Goal: Check status: Check status

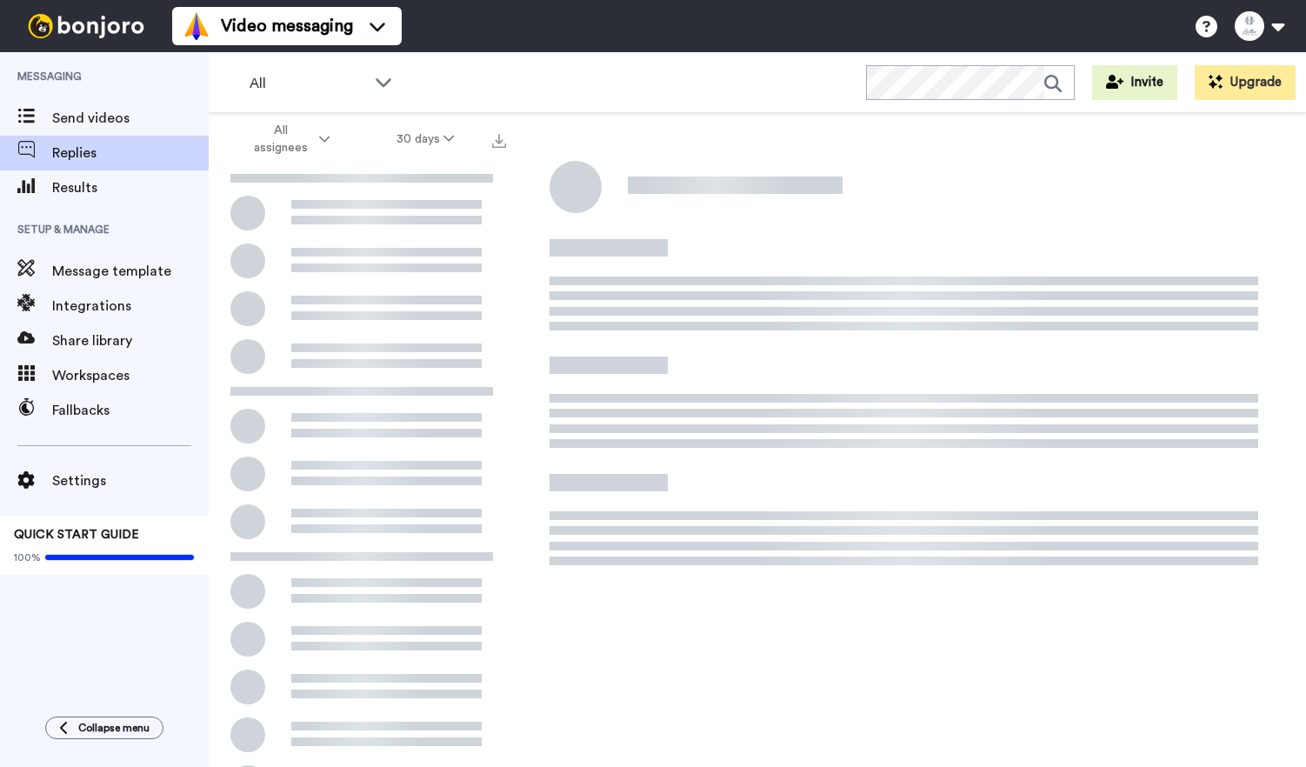
click at [75, 156] on span "Replies" at bounding box center [130, 153] width 156 height 21
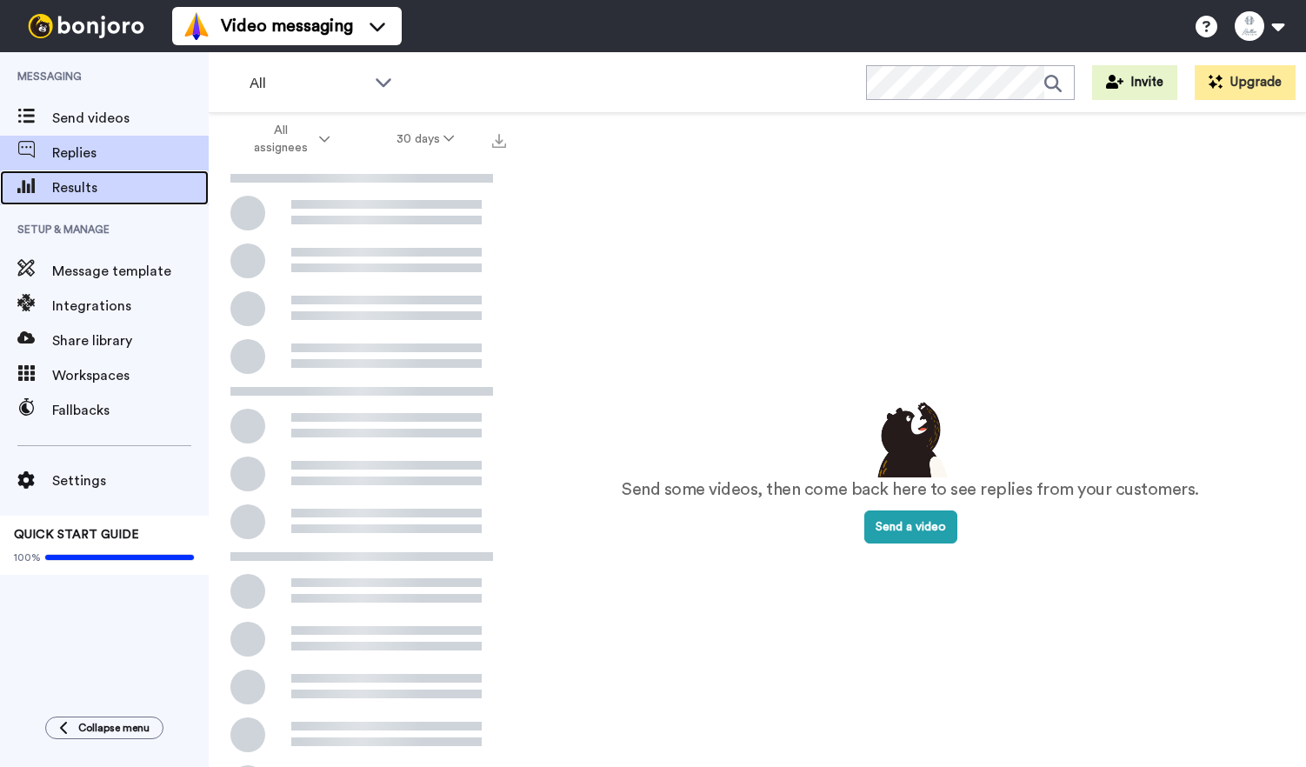
click at [75, 195] on span "Results" at bounding box center [130, 187] width 156 height 21
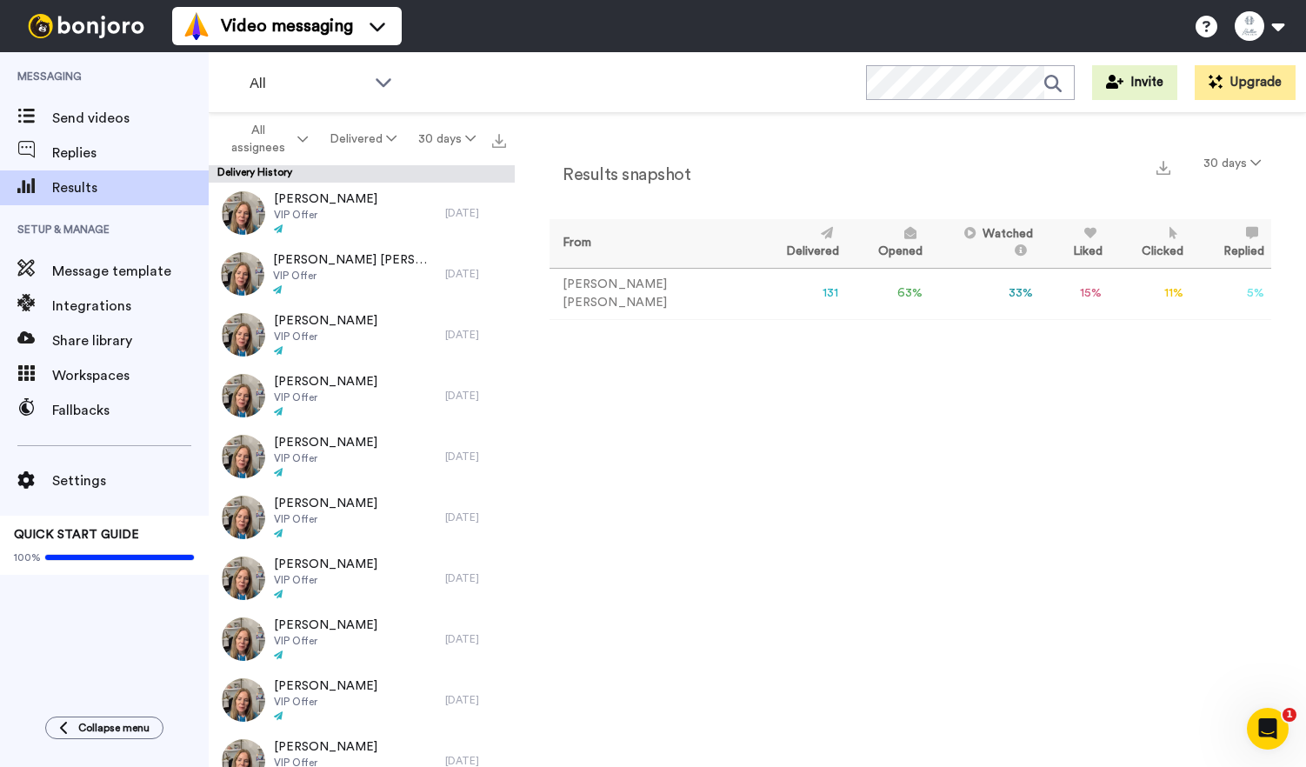
click at [846, 292] on td "63 %" at bounding box center [888, 293] width 84 height 51
click at [846, 242] on th "Opened" at bounding box center [888, 243] width 84 height 49
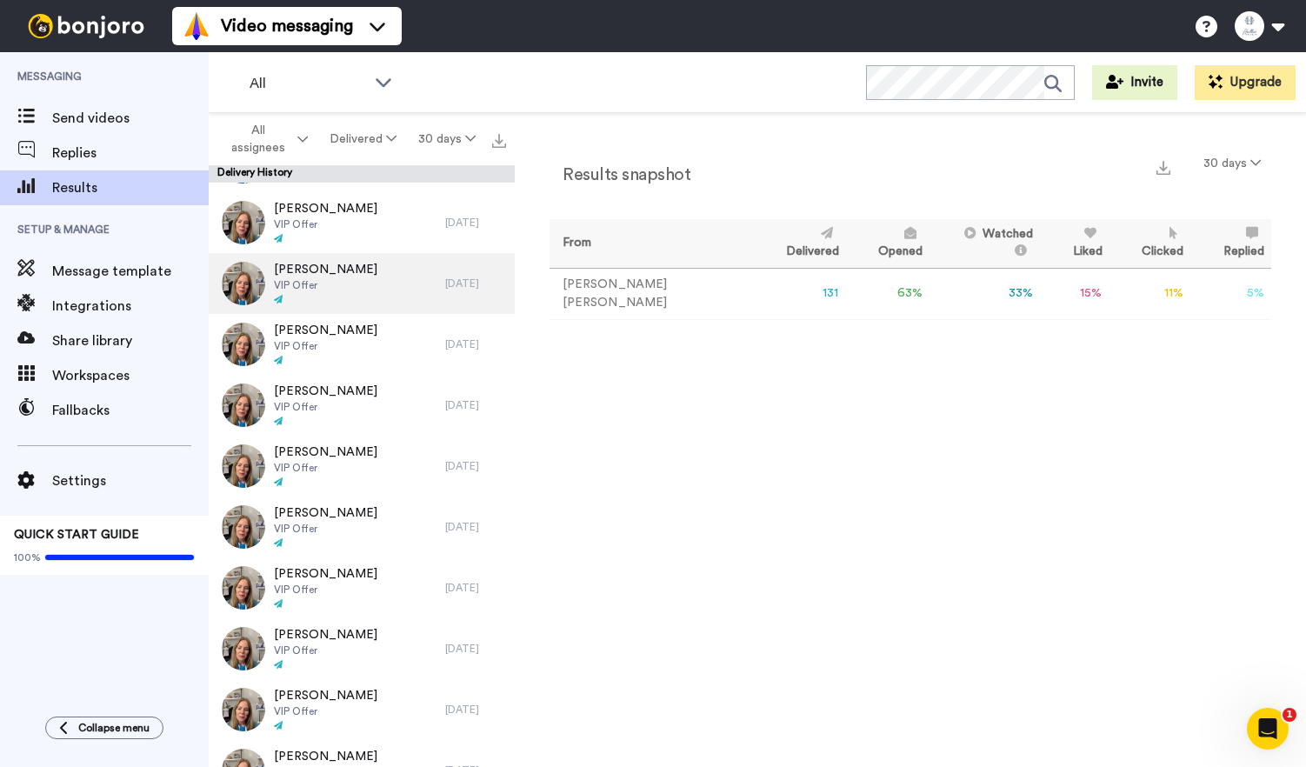
scroll to position [121, 0]
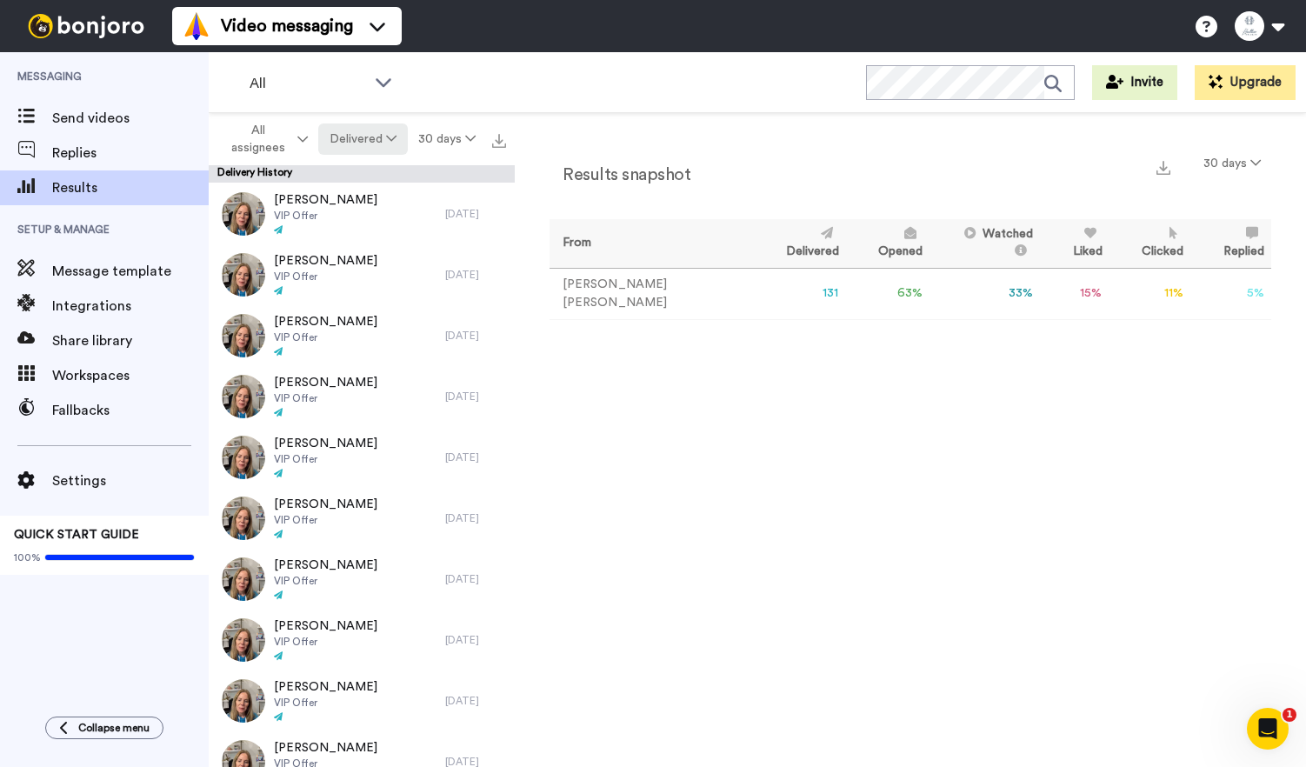
click at [391, 136] on icon at bounding box center [391, 138] width 10 height 12
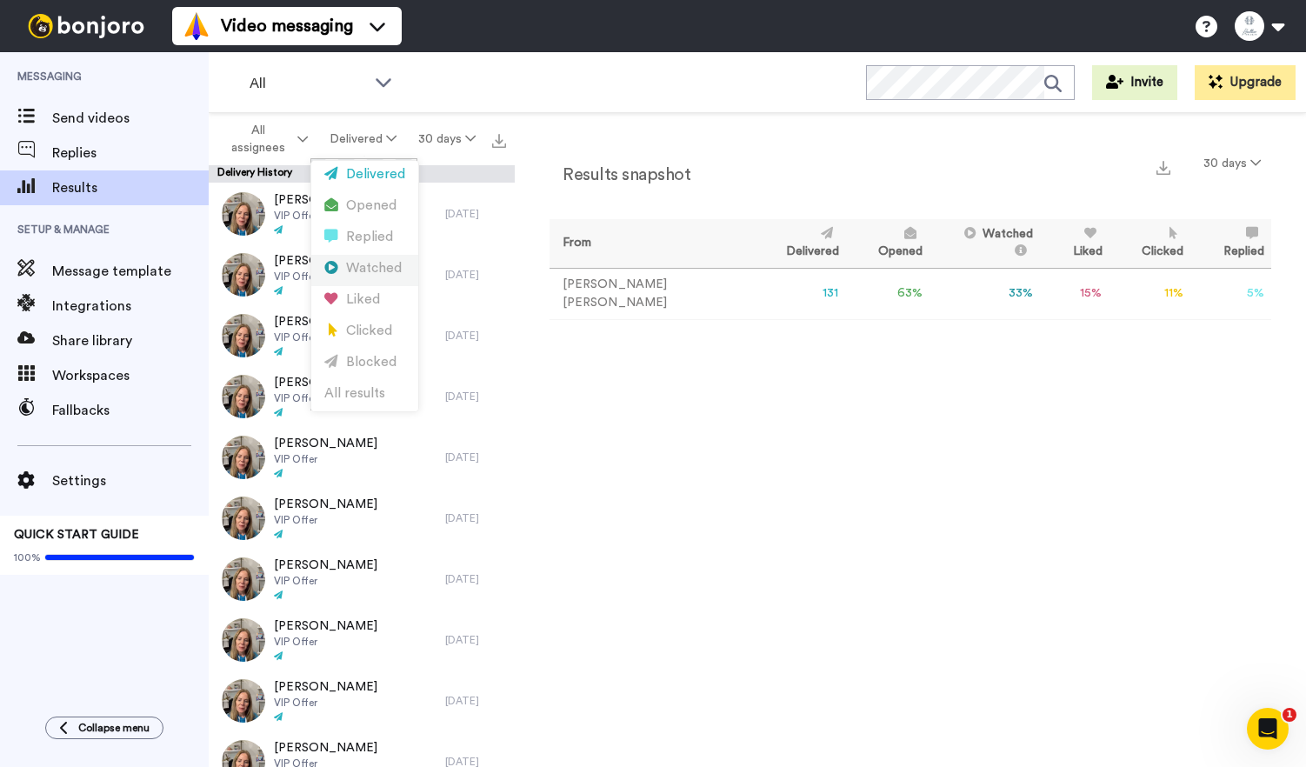
click at [384, 261] on div "Watched" at bounding box center [364, 268] width 81 height 19
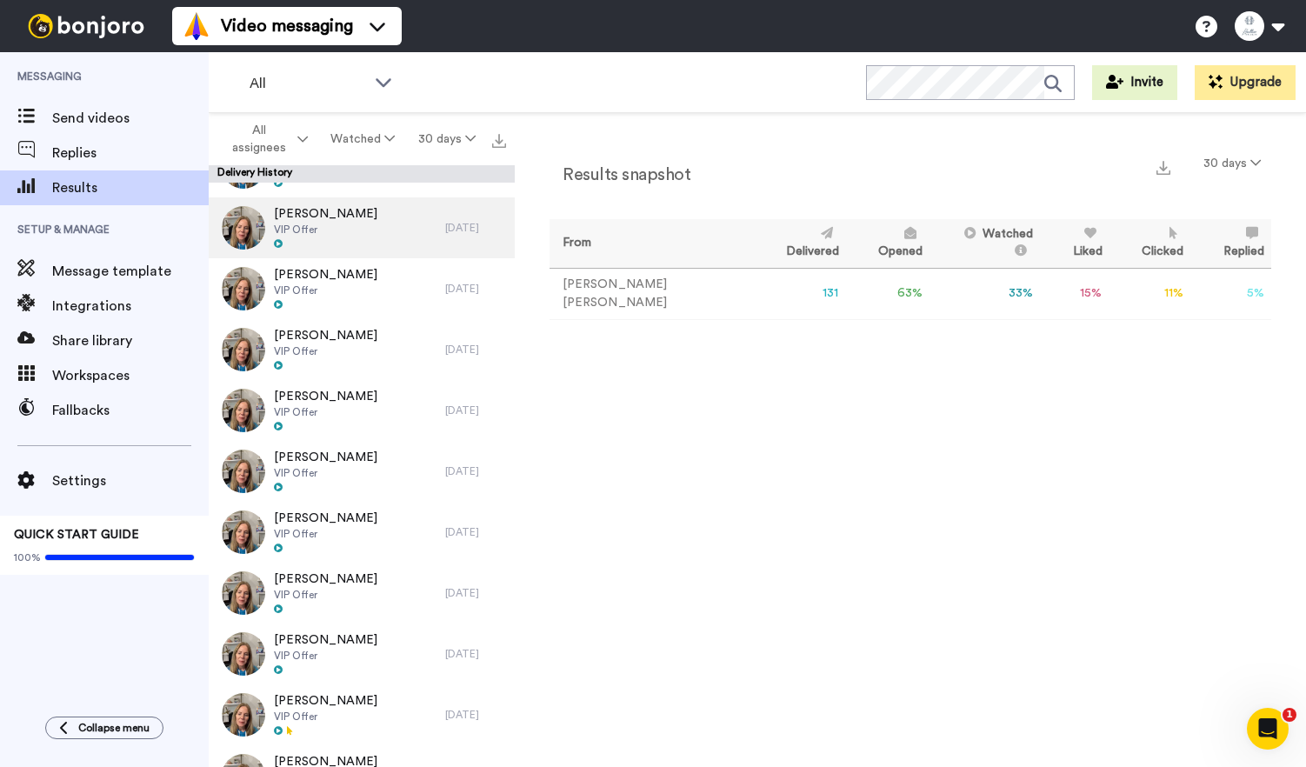
scroll to position [0, 0]
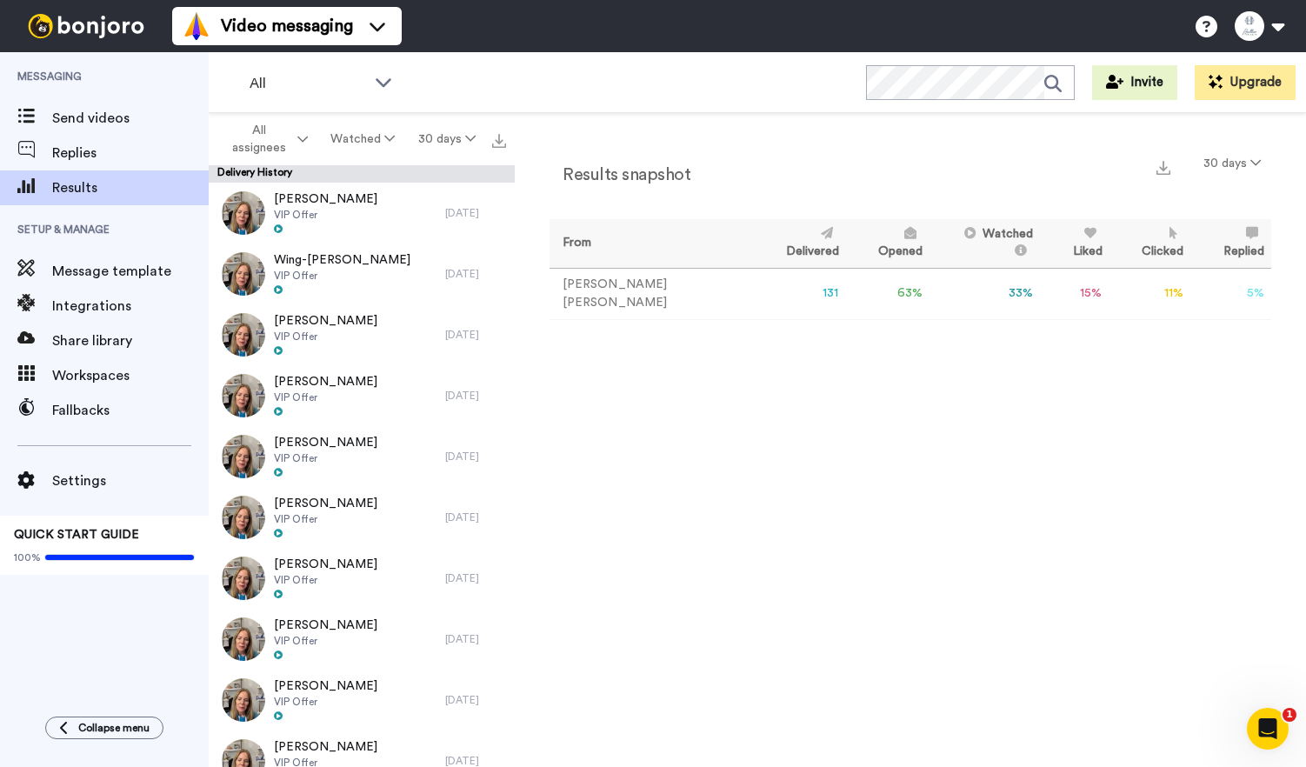
click at [810, 169] on div "Results snapshot 30 days" at bounding box center [909, 170] width 721 height 45
click at [361, 146] on button "Watched" at bounding box center [362, 138] width 87 height 31
click at [355, 244] on div "Replied" at bounding box center [364, 237] width 81 height 19
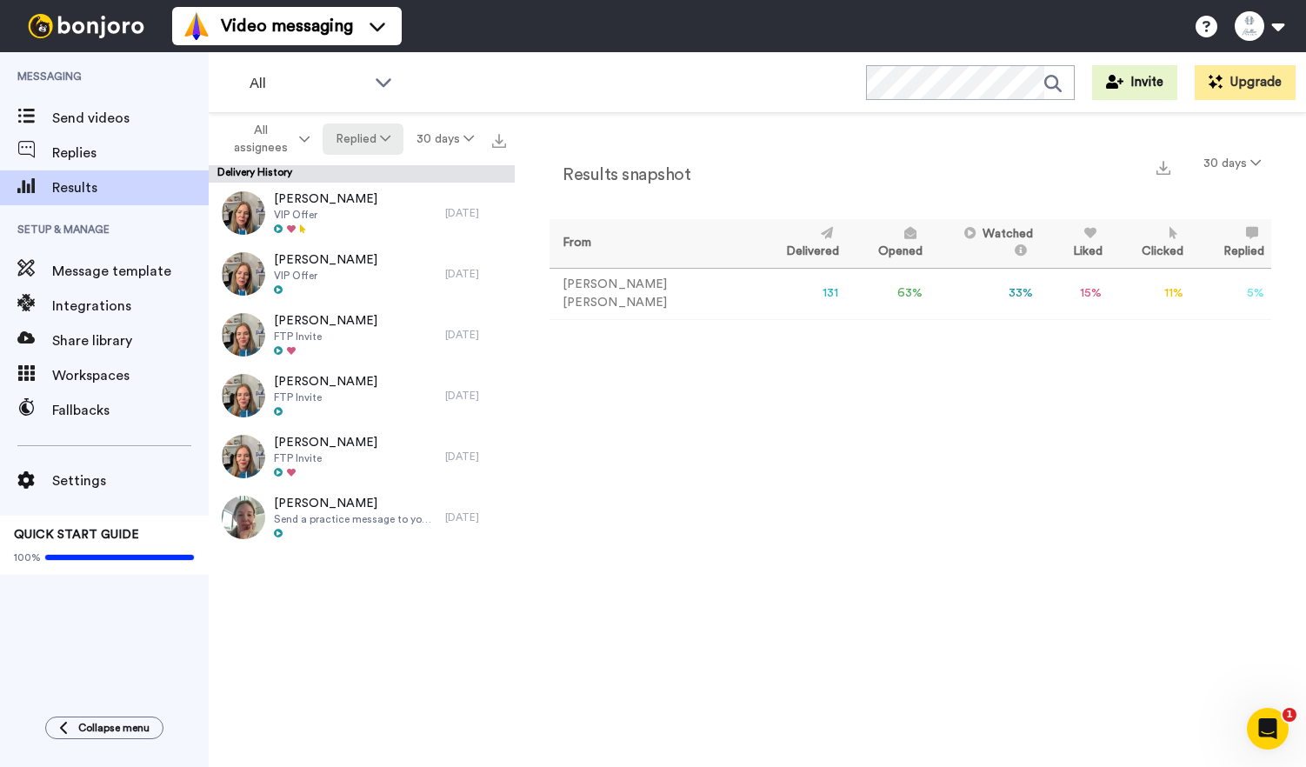
click at [370, 145] on button "Replied" at bounding box center [362, 138] width 81 height 31
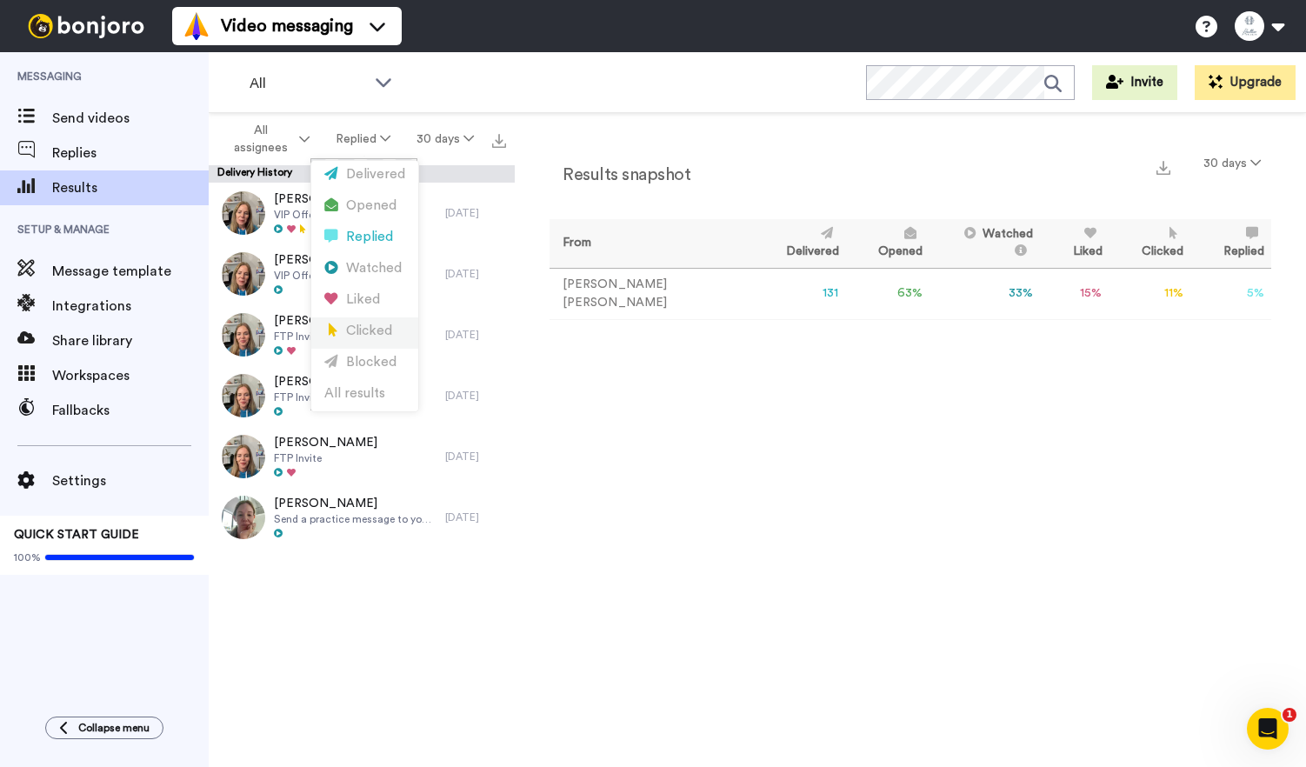
click at [369, 319] on li "Clicked" at bounding box center [364, 332] width 107 height 31
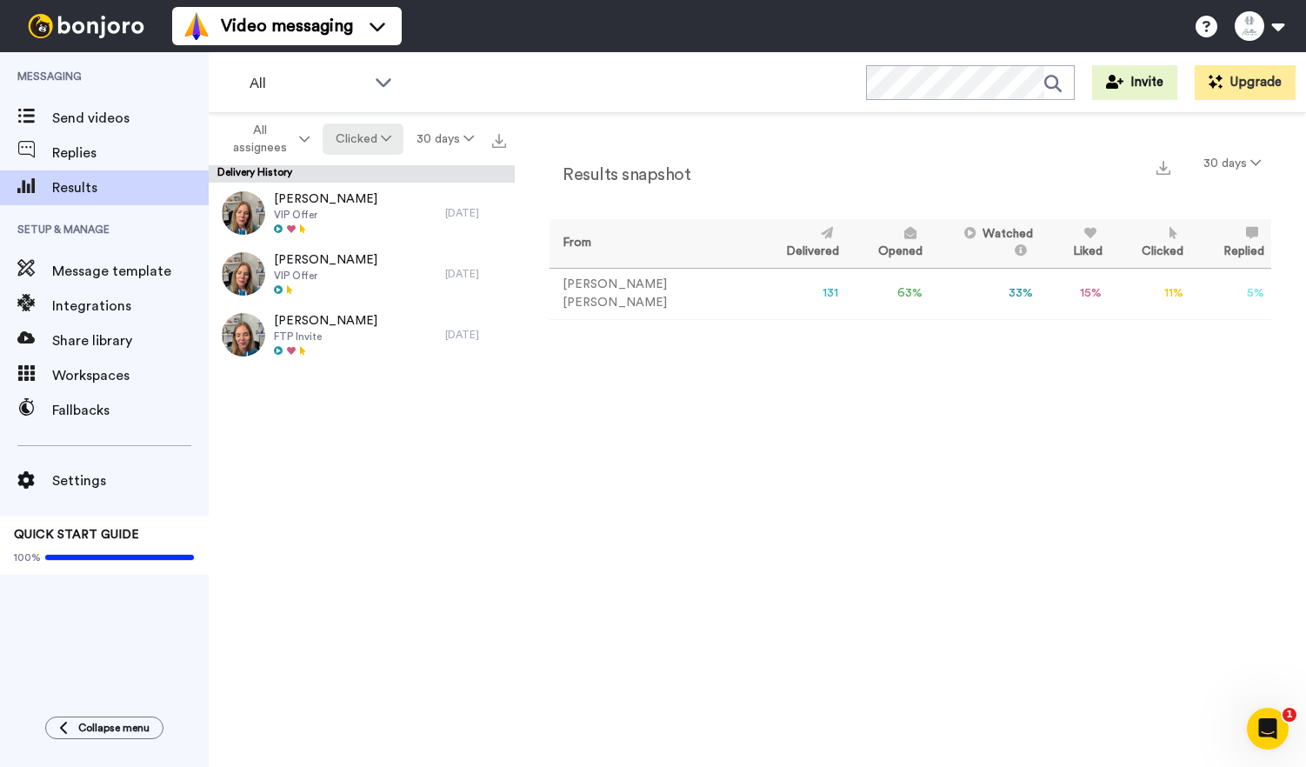
click at [387, 131] on button "Clicked" at bounding box center [363, 138] width 82 height 31
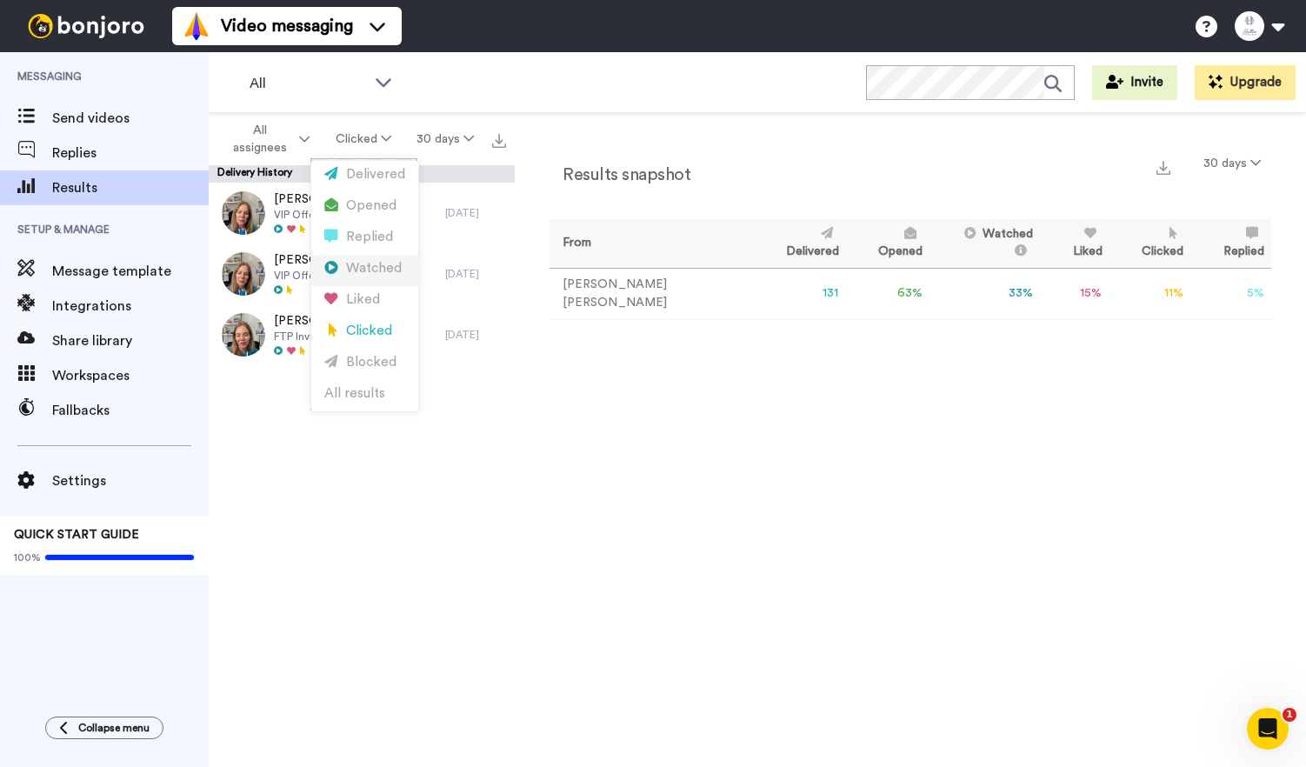
click at [378, 274] on div "Watched" at bounding box center [364, 268] width 81 height 19
